Goal: Information Seeking & Learning: Learn about a topic

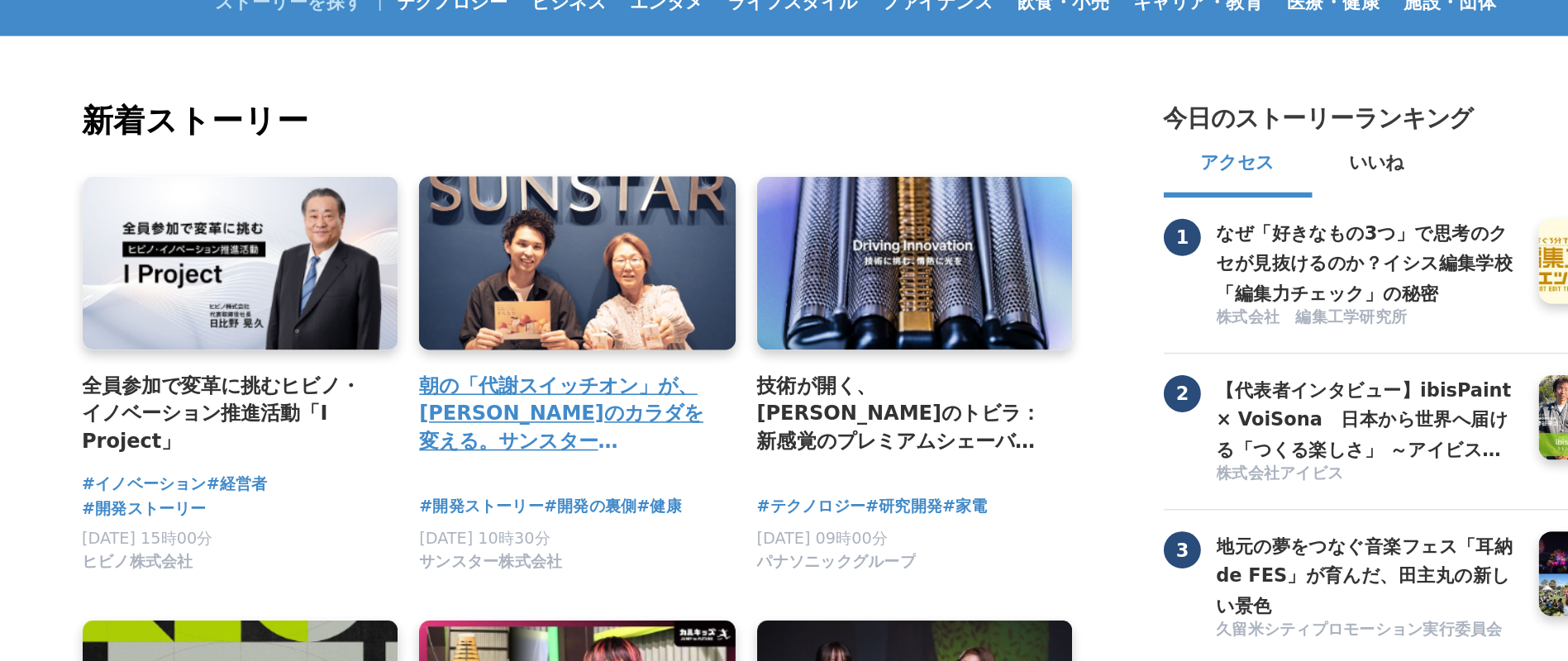
click at [577, 348] on h4 "朝の「代謝スイッチオン」が、[PERSON_NAME]のカラダを変える。サンスター「[GEOGRAPHIC_DATA]」から生まれた、新しい健康飲料の開発舞台裏" at bounding box center [600, 336] width 184 height 53
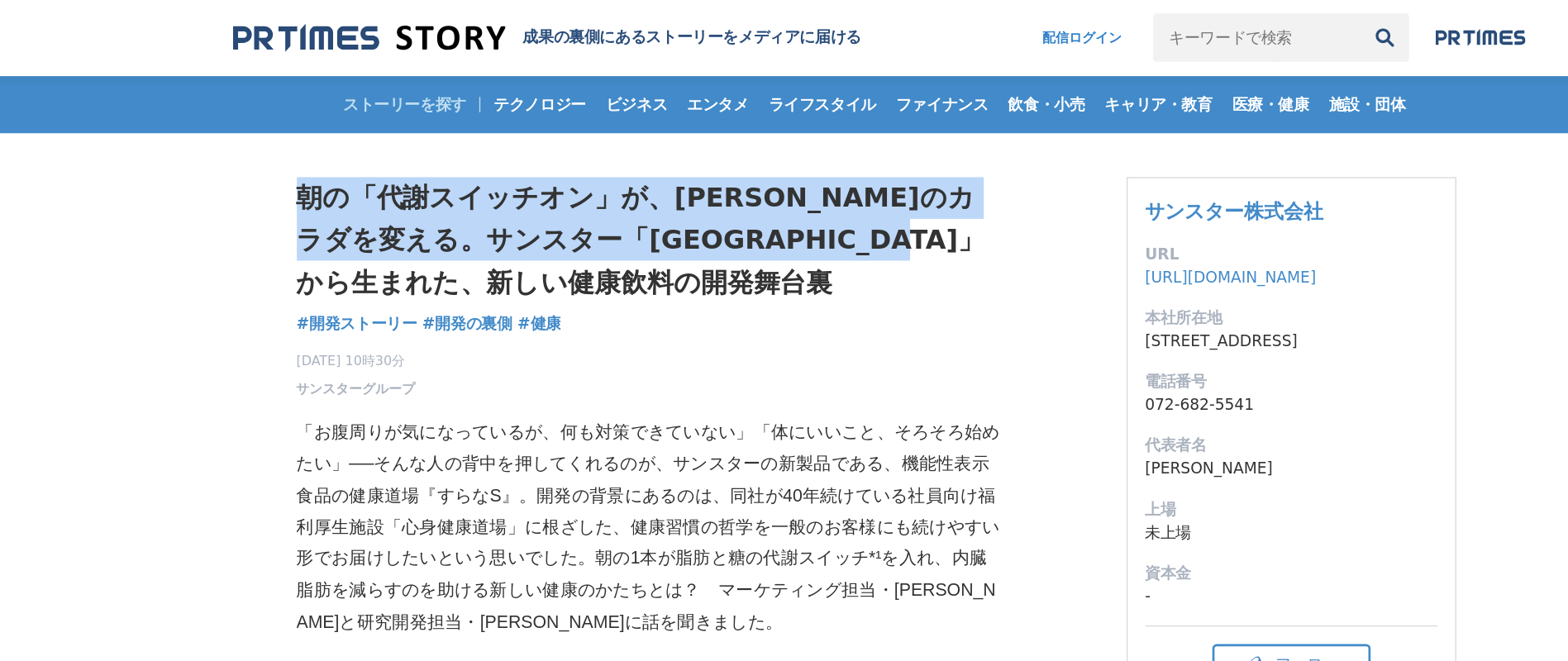
drag, startPoint x: 489, startPoint y: 208, endPoint x: 336, endPoint y: 149, distance: 164.0
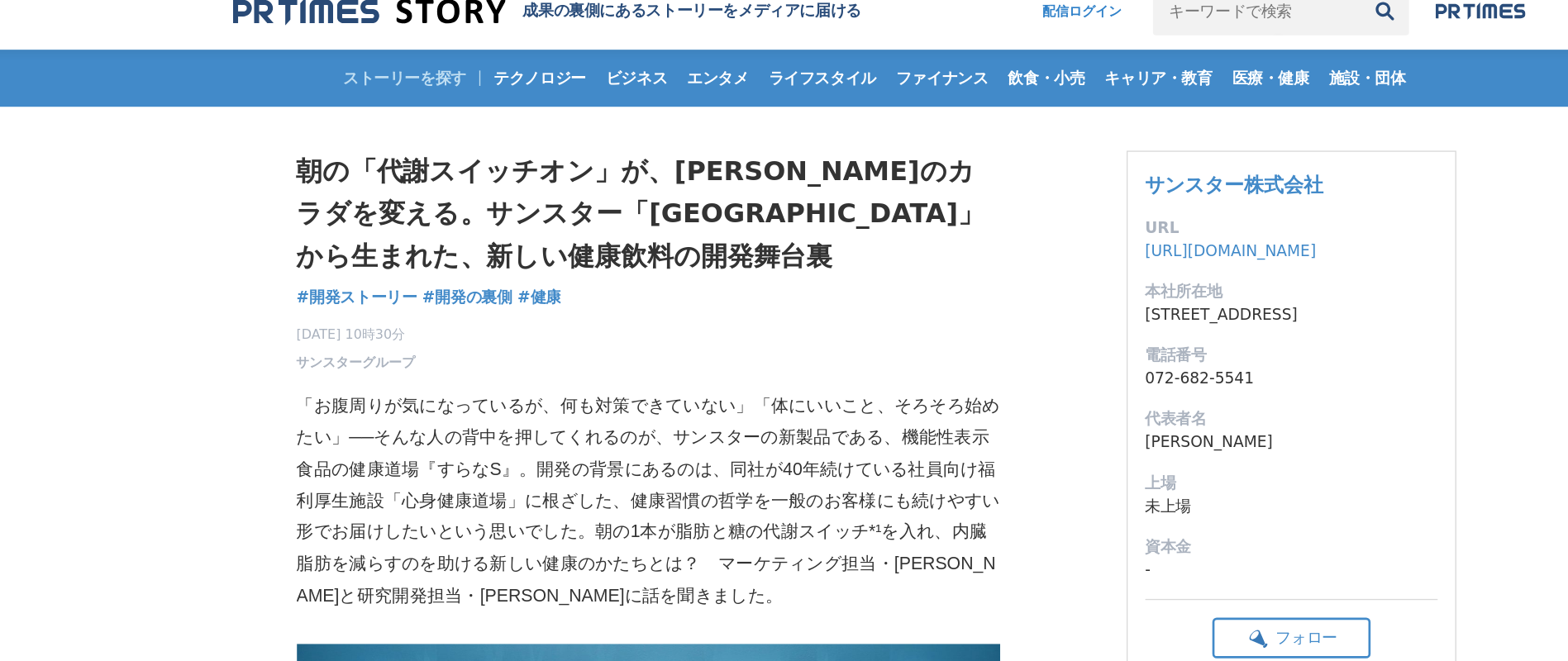
click at [726, 256] on div "朝の「代謝スイッチオン」が、未来のカラダを変える。サンスター「健康道場」から生まれた、新しい健康飲料の開発舞台裏 開発ストーリー #開発ストーリー #開発の裏…" at bounding box center [611, 217] width 529 height 167
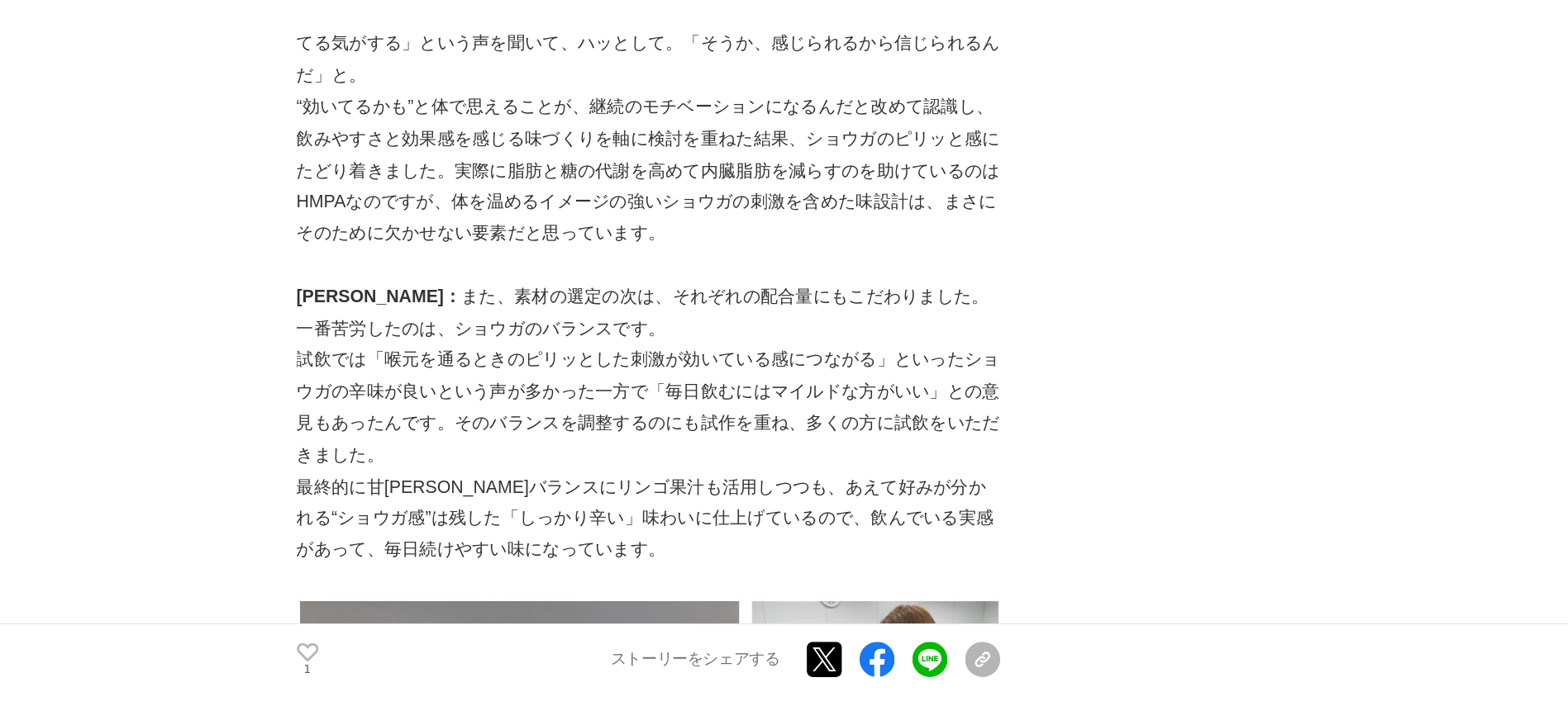
scroll to position [2582, 0]
